Goal: Task Accomplishment & Management: Use online tool/utility

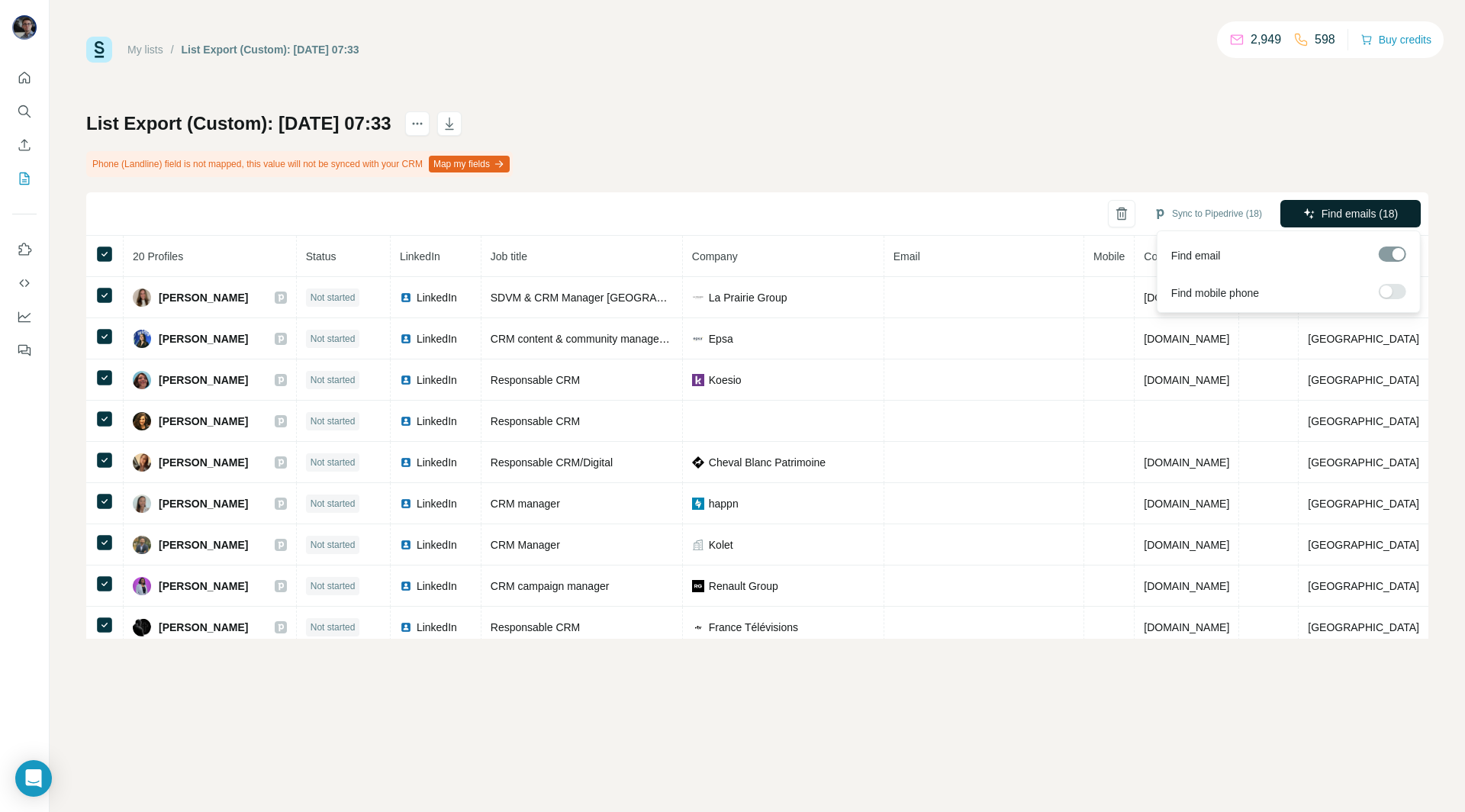
click at [1338, 215] on span "Find emails (18)" at bounding box center [1359, 213] width 76 height 15
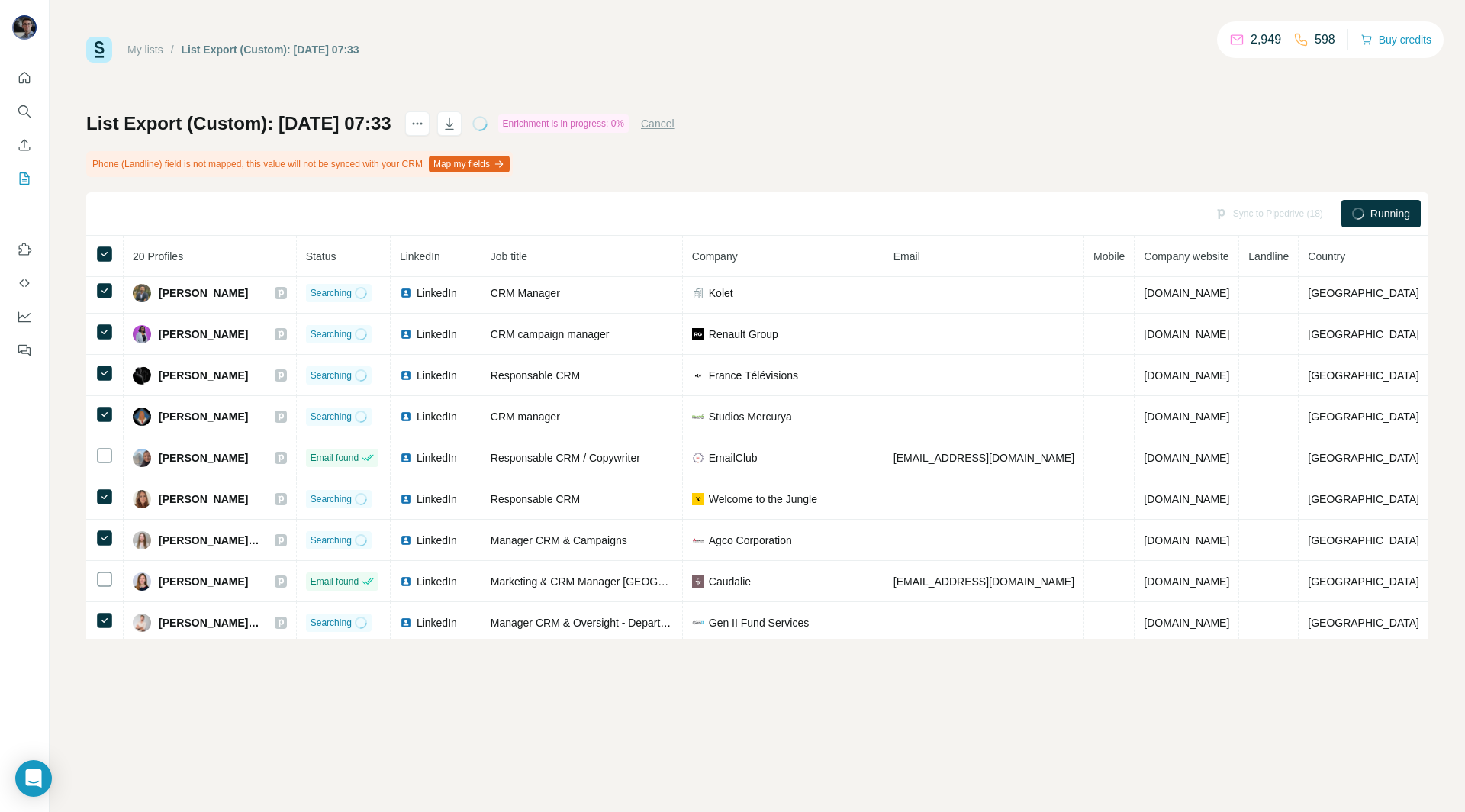
scroll to position [253, 0]
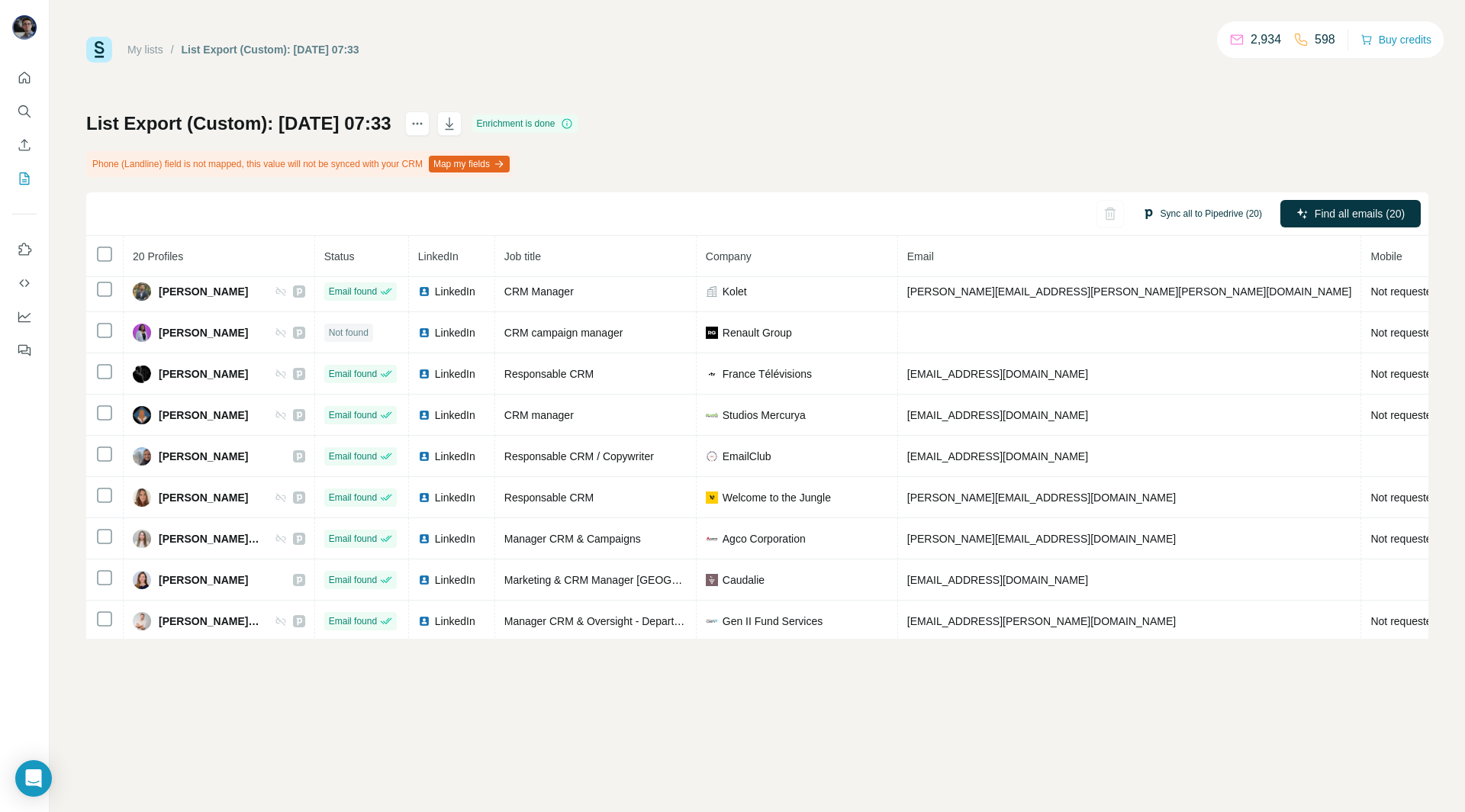
click at [1214, 216] on button "Sync all to Pipedrive (20)" at bounding box center [1202, 213] width 141 height 23
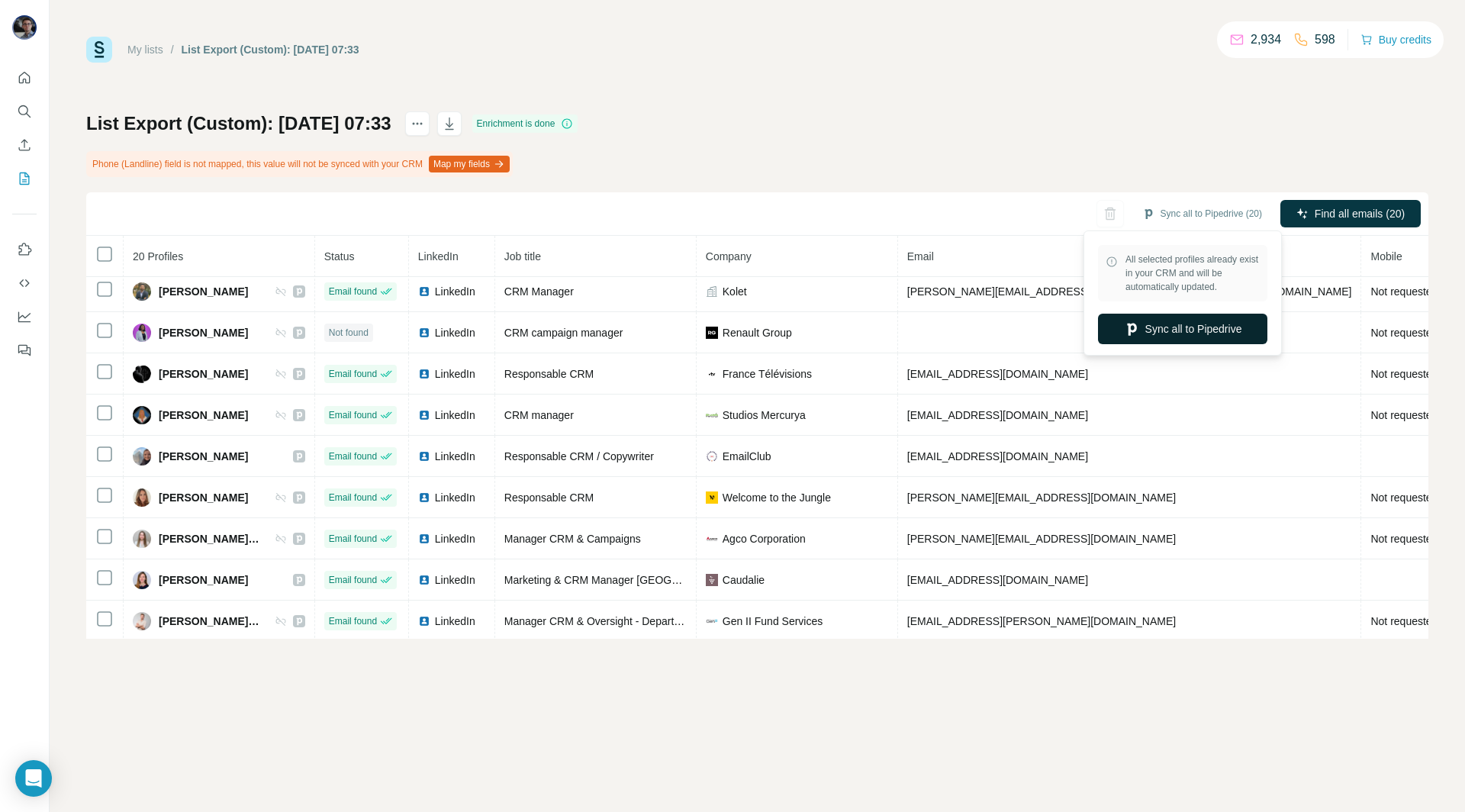
click at [1191, 329] on button "Sync all to Pipedrive" at bounding box center [1182, 328] width 169 height 31
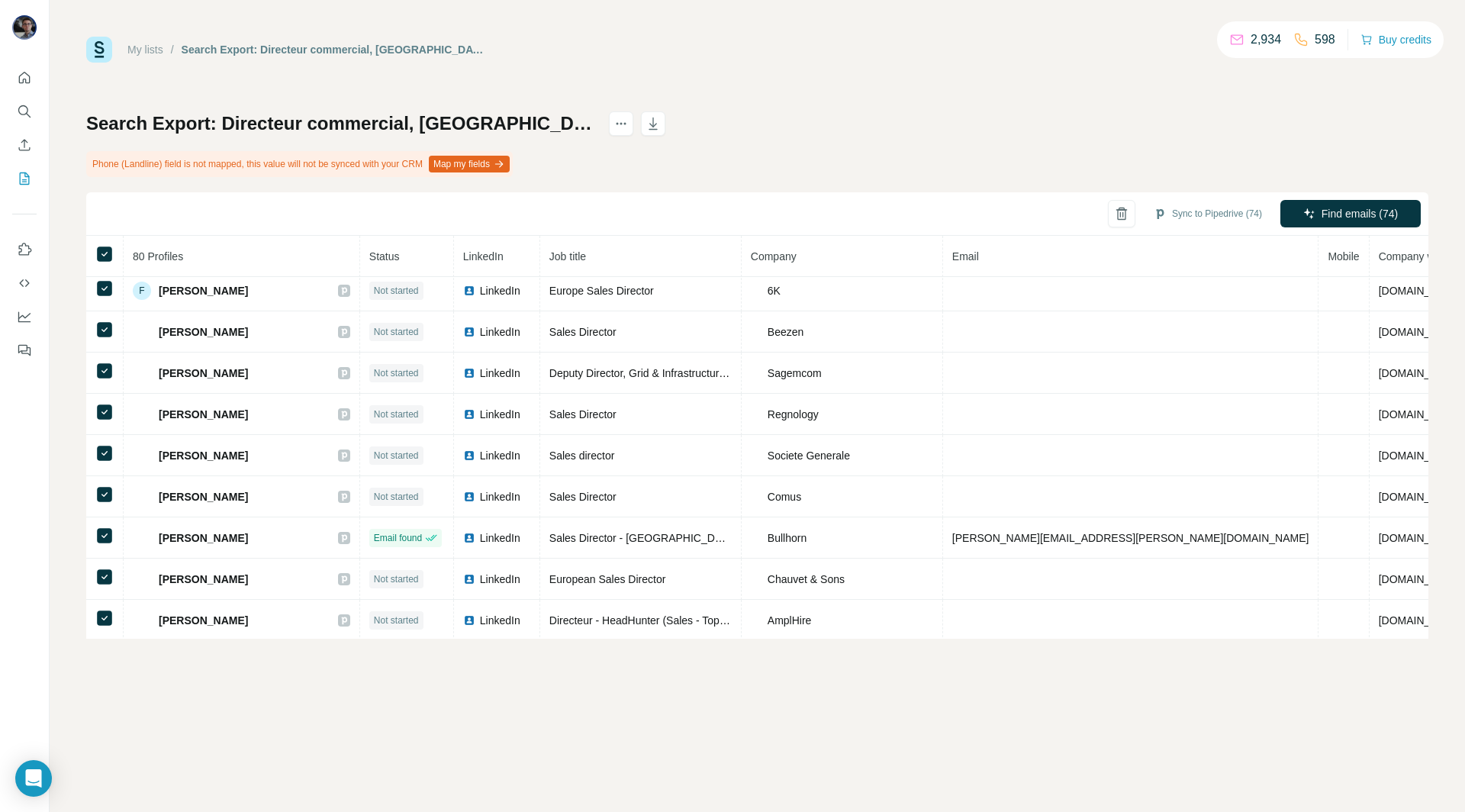
scroll to position [546, 0]
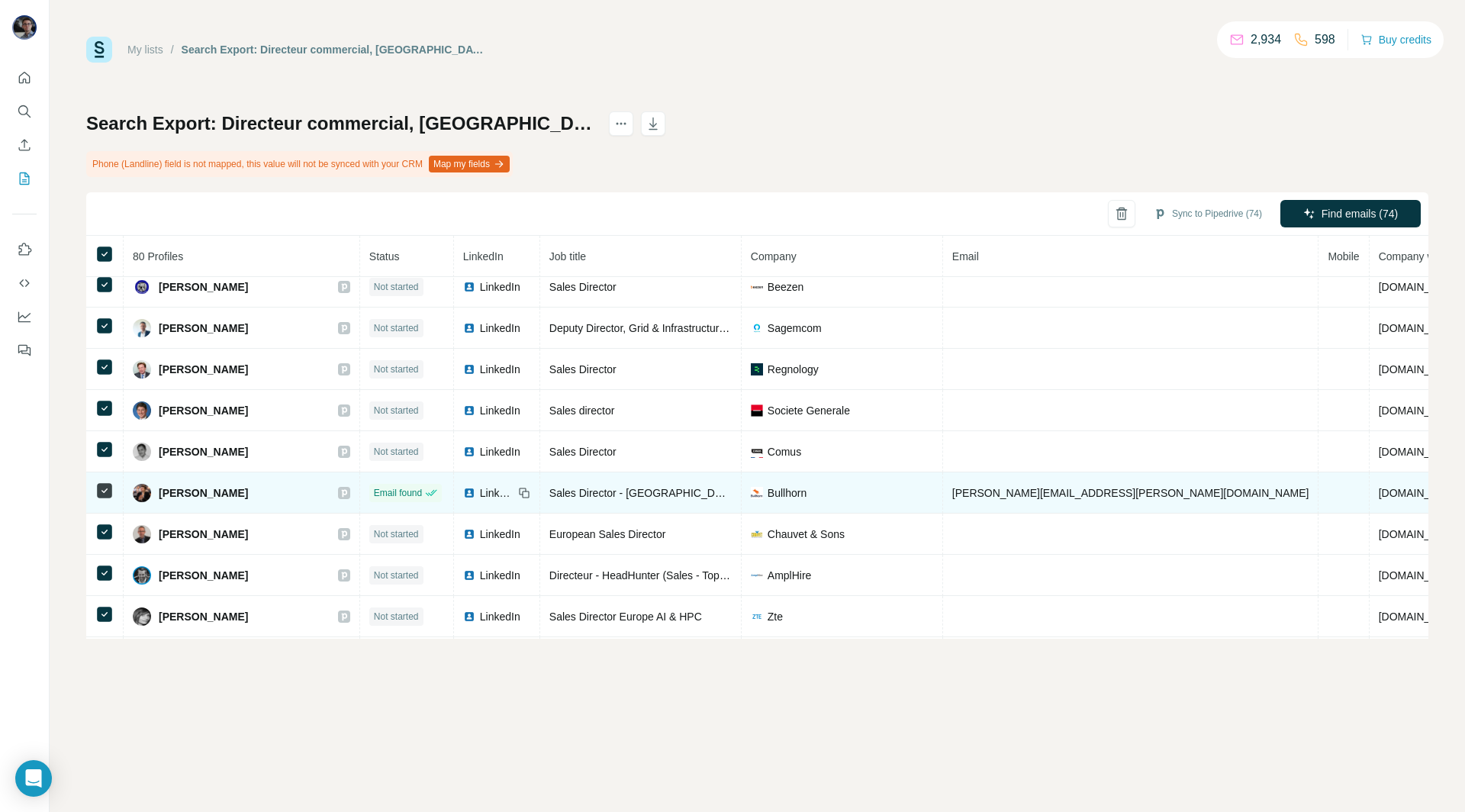
click at [113, 482] on icon at bounding box center [104, 491] width 19 height 19
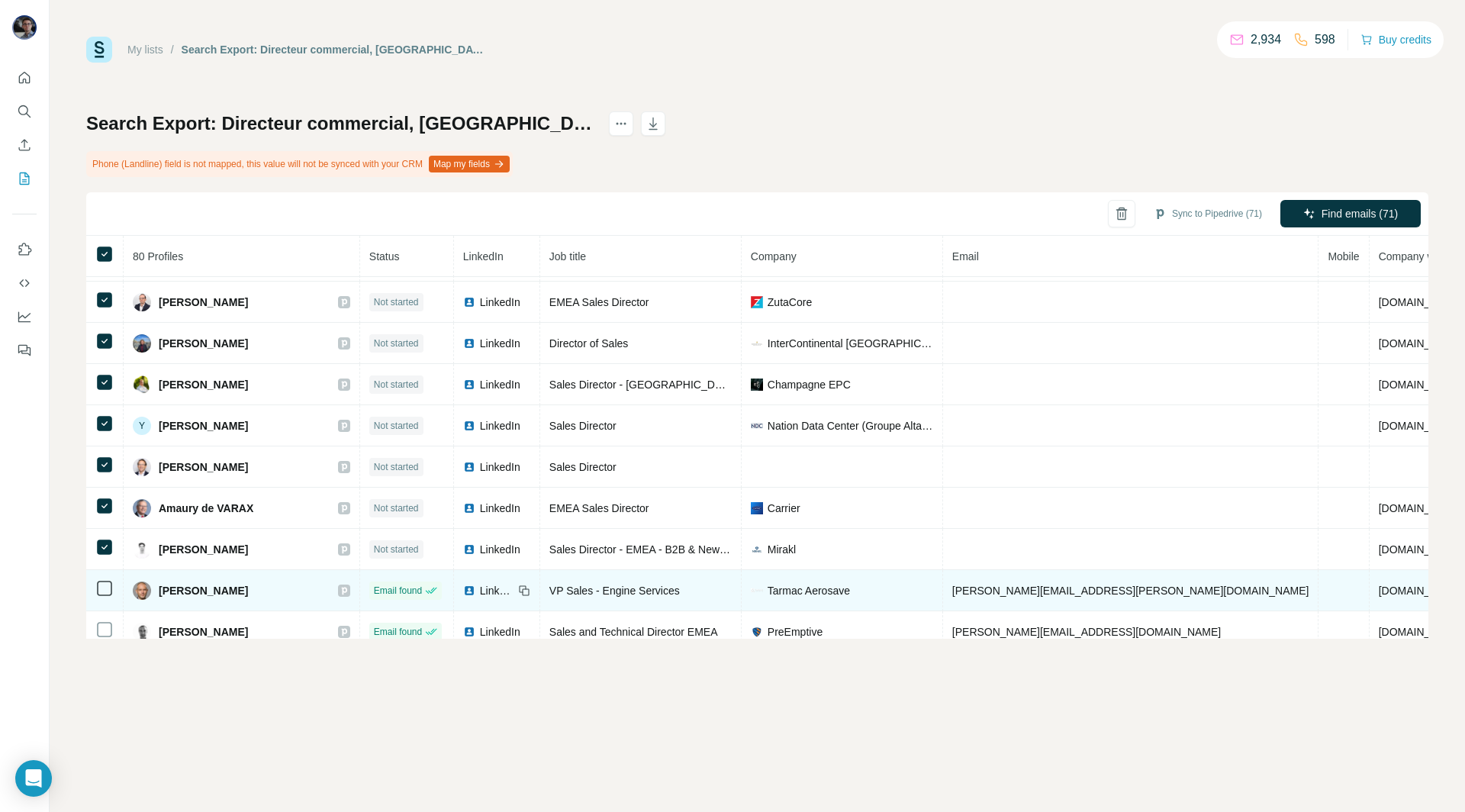
scroll to position [0, 0]
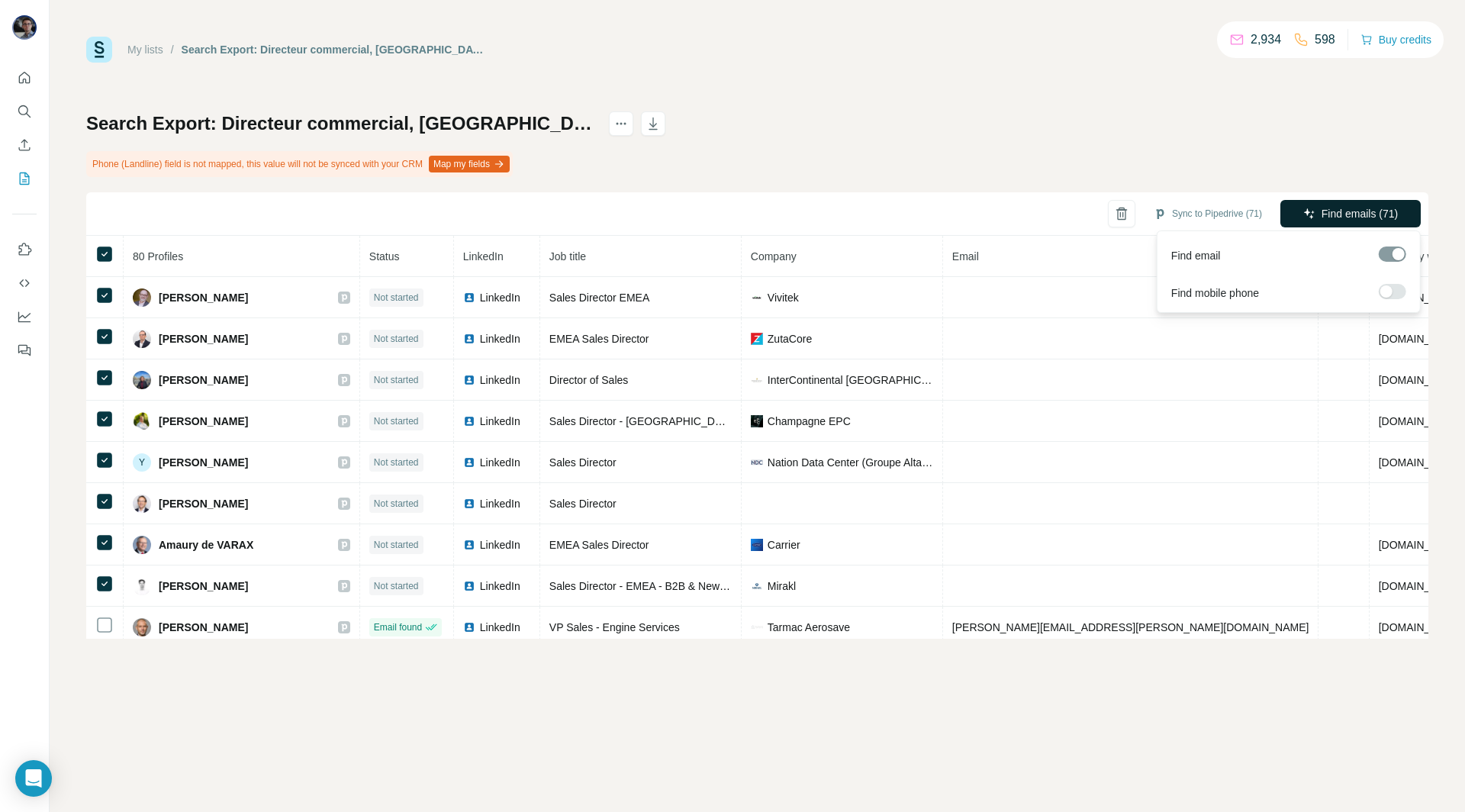
click at [1367, 213] on span "Find emails (71)" at bounding box center [1359, 213] width 76 height 15
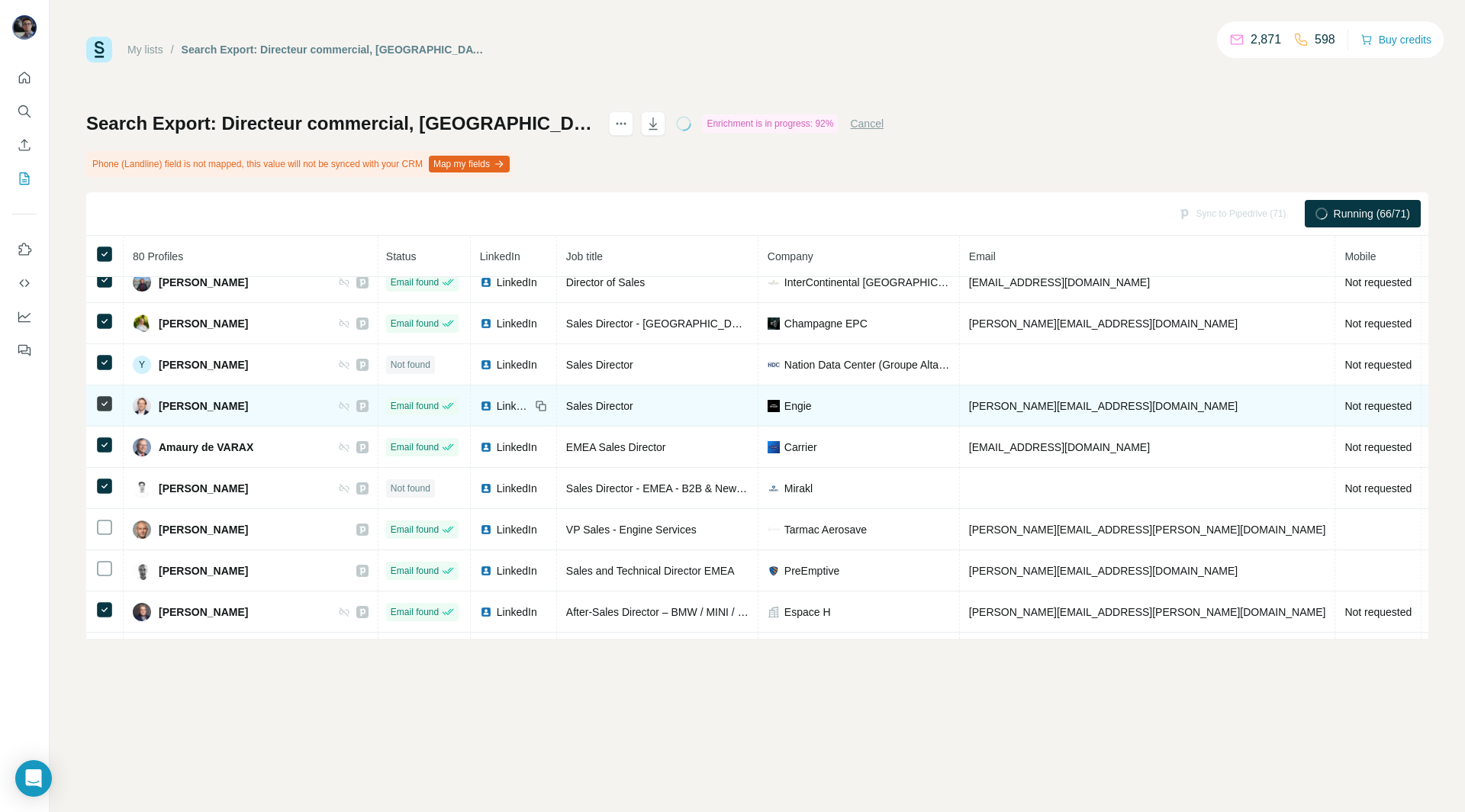
scroll to position [95, 0]
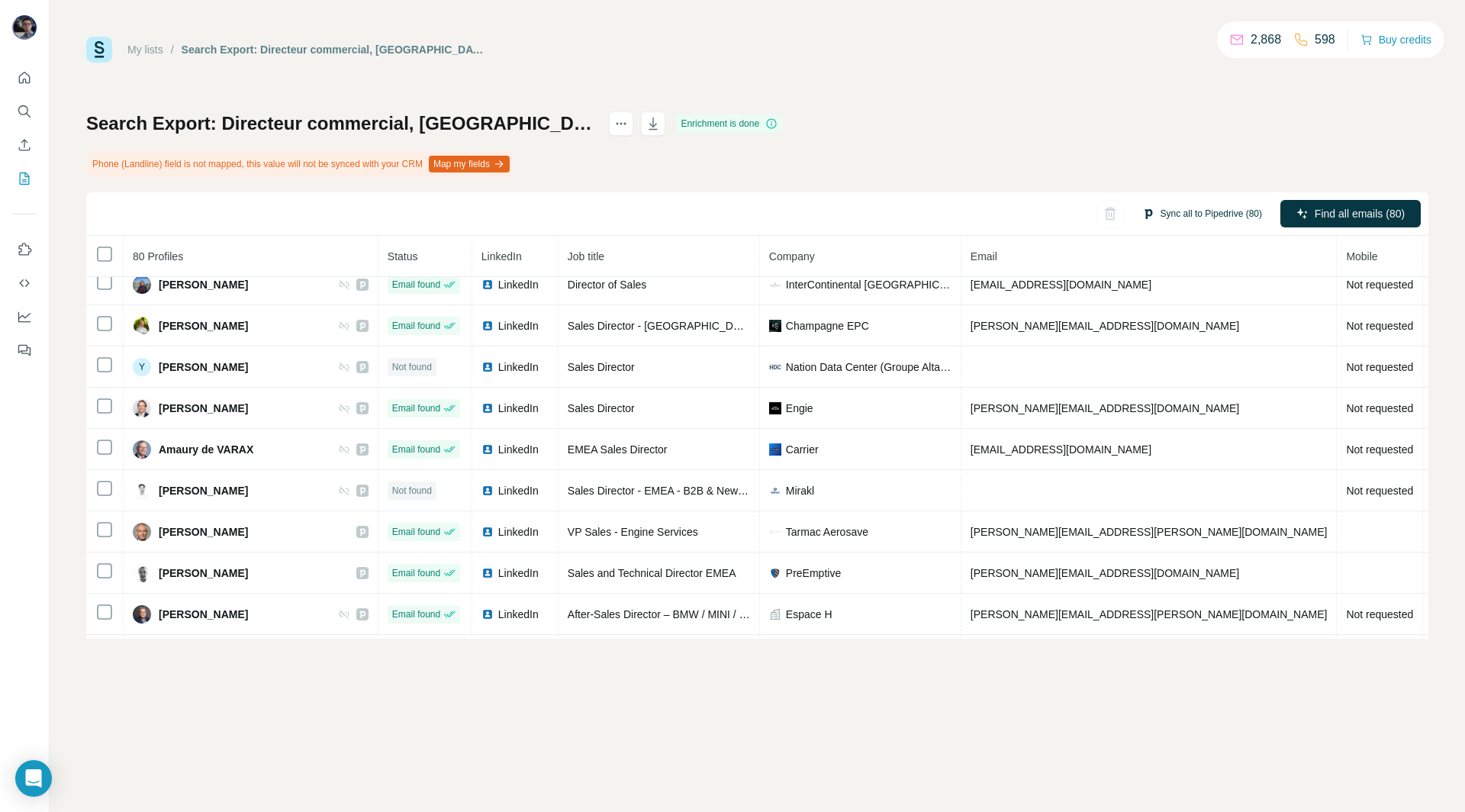
click at [1192, 211] on button "Sync all to Pipedrive (80)" at bounding box center [1202, 213] width 141 height 23
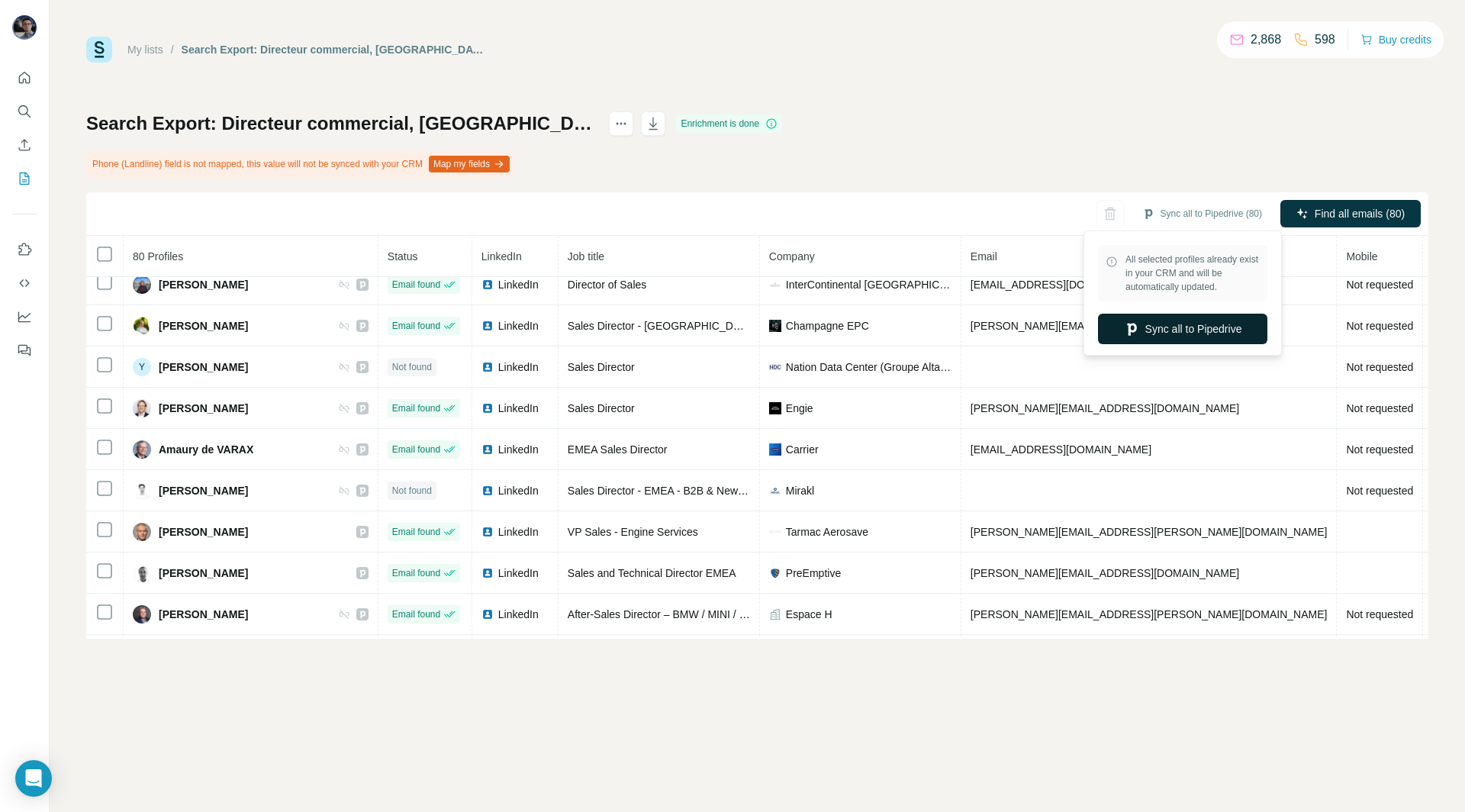
click at [1175, 315] on button "Sync all to Pipedrive" at bounding box center [1182, 328] width 169 height 31
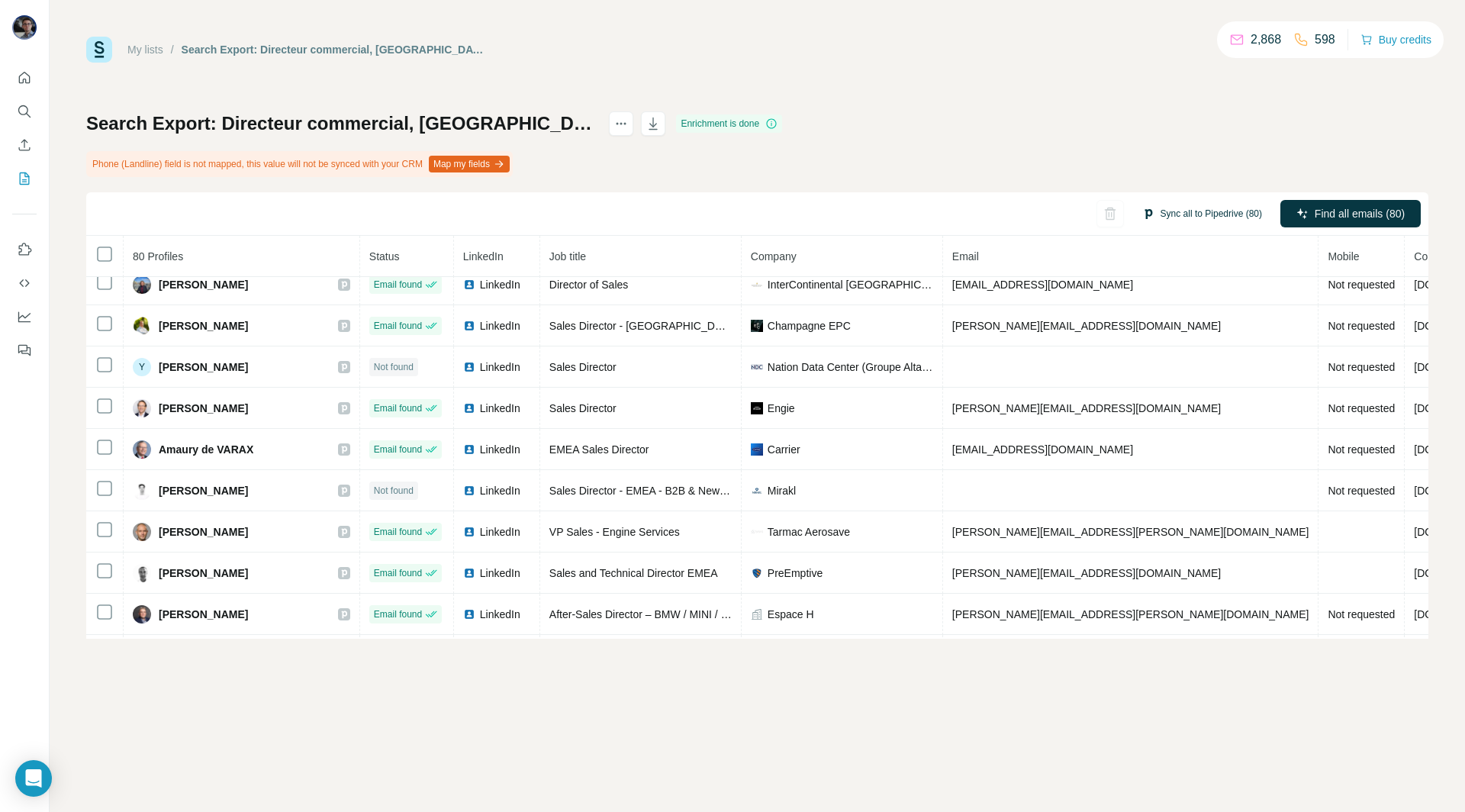
click at [1177, 214] on button "Sync all to Pipedrive (80)" at bounding box center [1202, 213] width 141 height 23
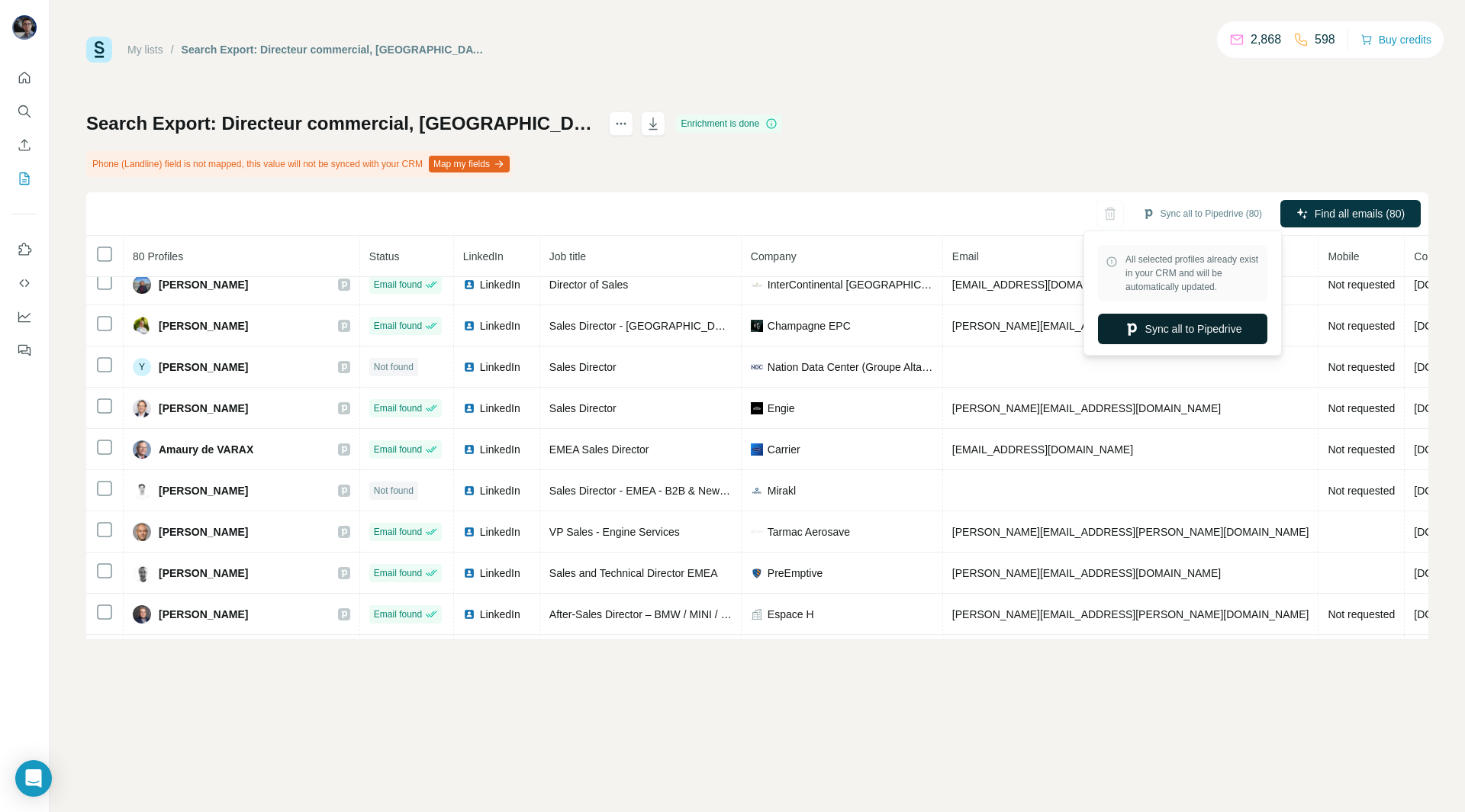
click at [1145, 325] on button "Sync all to Pipedrive" at bounding box center [1182, 328] width 169 height 31
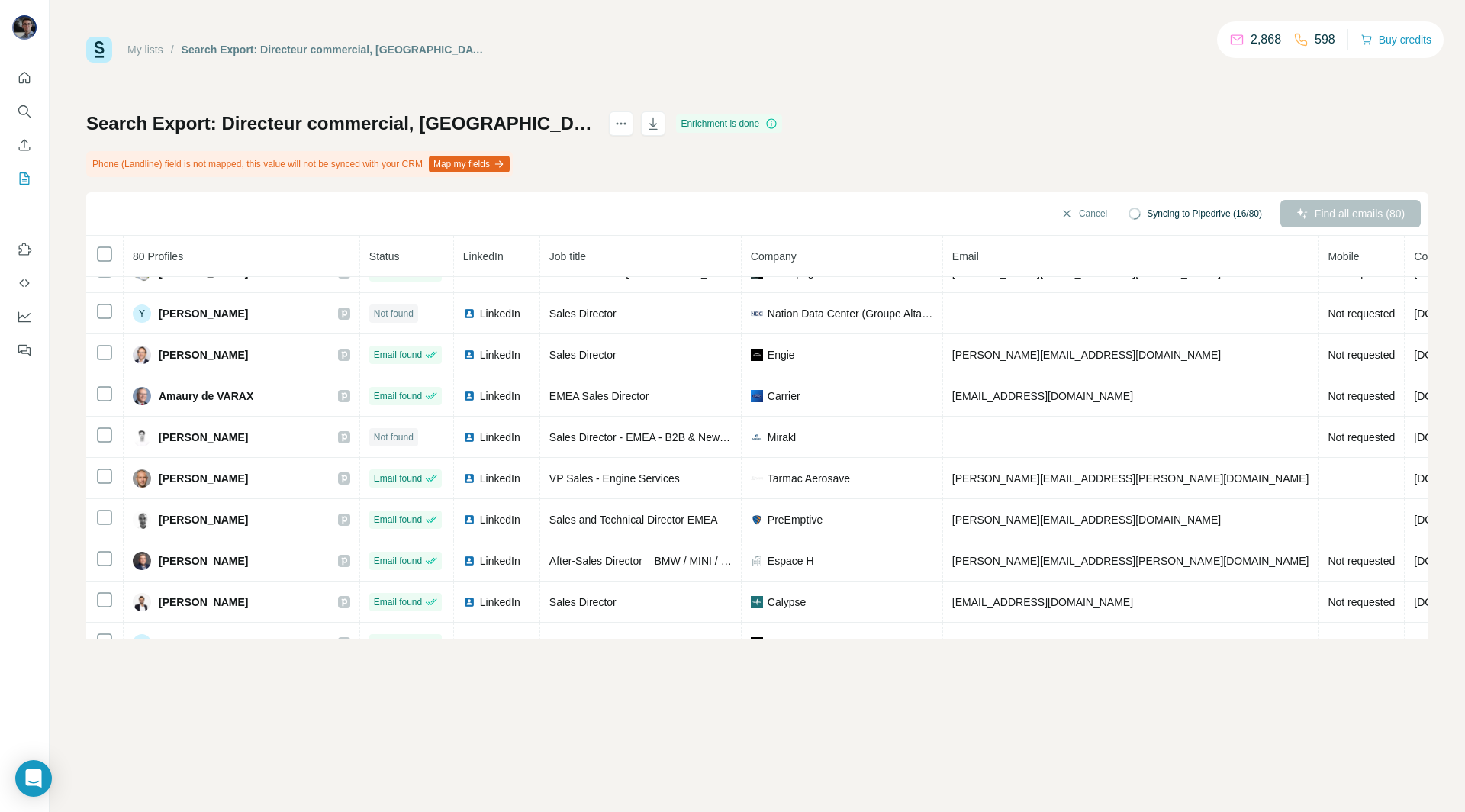
scroll to position [153, 0]
